Goal: Find specific page/section: Find specific page/section

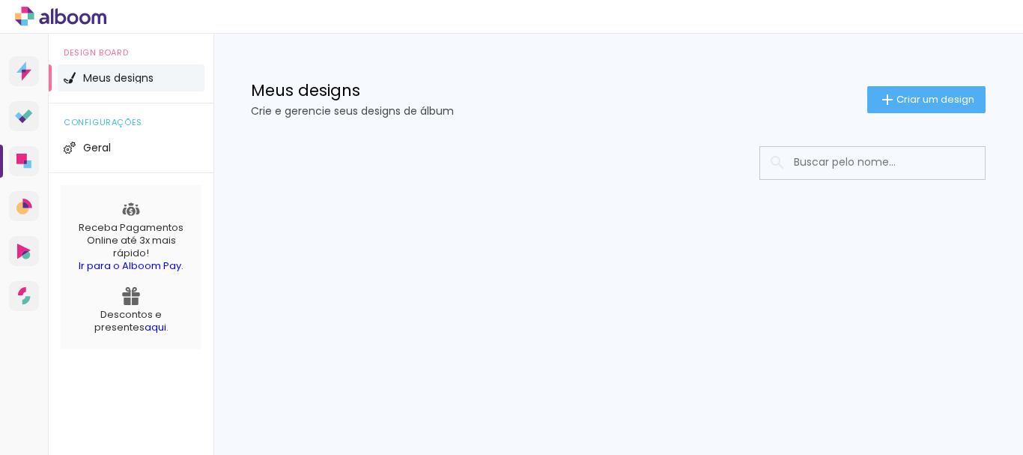
click at [81, 14] on icon at bounding box center [60, 16] width 91 height 19
click at [75, 22] on icon at bounding box center [60, 16] width 91 height 19
